Goal: Task Accomplishment & Management: Use online tool/utility

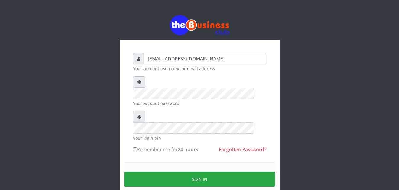
type input "vicnic626@gmail.com"
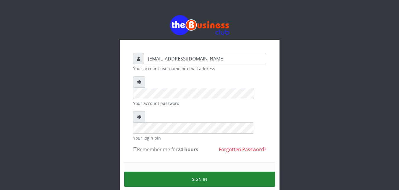
click at [200, 171] on button "Sign in" at bounding box center [199, 178] width 151 height 15
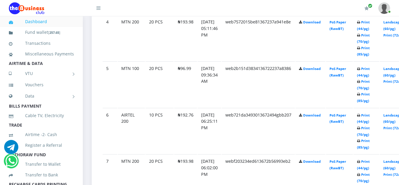
scroll to position [501, 0]
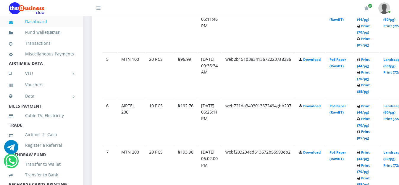
click at [370, 134] on link "Print (85/pg)" at bounding box center [363, 134] width 13 height 11
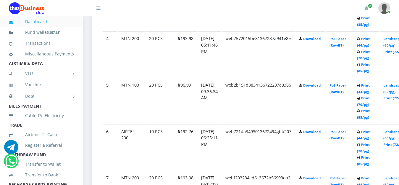
click at [28, 20] on link "Dashboard" at bounding box center [41, 22] width 65 height 14
